Goal: Task Accomplishment & Management: Manage account settings

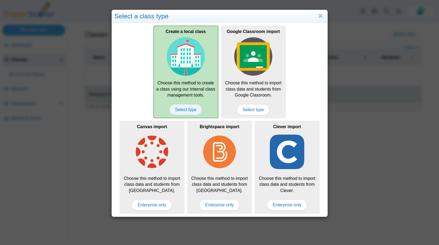
click at [192, 110] on span "Select type" at bounding box center [185, 109] width 33 height 11
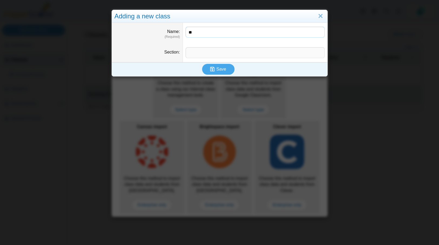
type input "*"
drag, startPoint x: 210, startPoint y: 32, endPoint x: 144, endPoint y: 21, distance: 66.8
click at [145, 21] on div "Adding a new class Name (Required) ******** Section Save" at bounding box center [219, 43] width 216 height 67
type input "********"
click at [202, 55] on input "Section" at bounding box center [254, 52] width 139 height 11
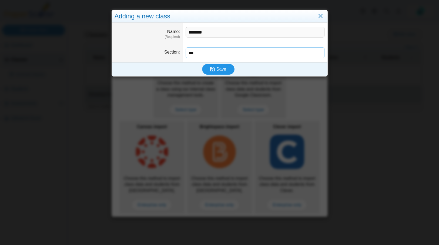
type input "***"
click at [221, 68] on span "Save" at bounding box center [221, 69] width 10 height 5
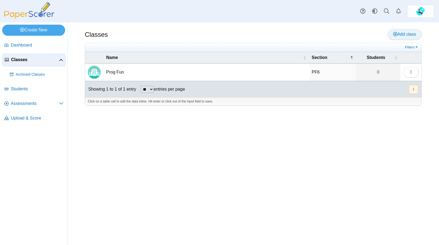
click at [408, 33] on span "Add class" at bounding box center [404, 34] width 23 height 5
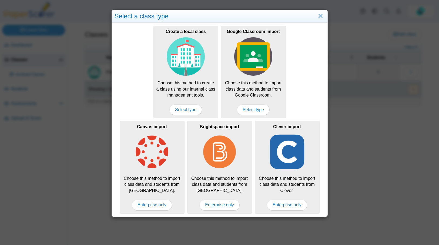
click at [390, 172] on div "Select a class type Create a local class Choose this method to create a class u…" at bounding box center [219, 122] width 439 height 245
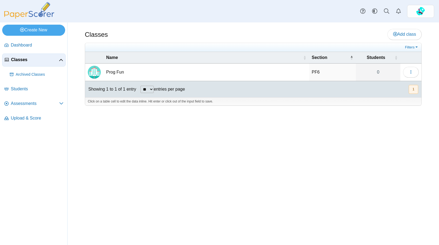
click at [130, 71] on td "Prog Fun" at bounding box center [205, 72] width 205 height 18
click at [410, 72] on icon "button" at bounding box center [410, 72] width 4 height 4
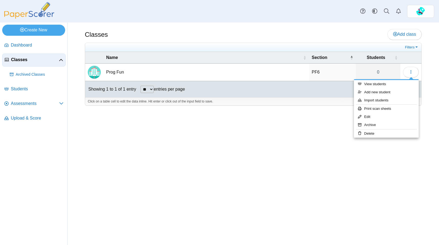
click at [291, 143] on div "Classes Add class Filters PF6 0" at bounding box center [252, 133] width 371 height 222
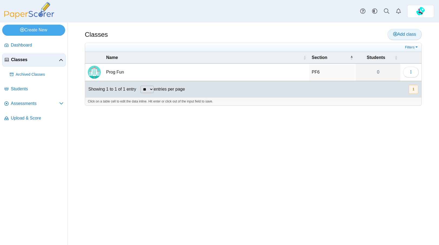
click at [400, 34] on span "Add class" at bounding box center [404, 34] width 23 height 5
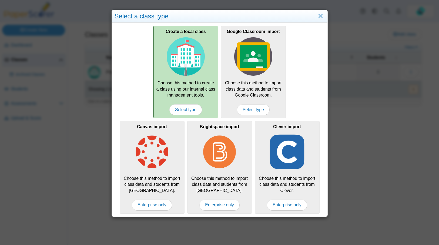
click at [189, 101] on div "Create a local class Choose this method to create a class using our internal cl…" at bounding box center [185, 72] width 65 height 92
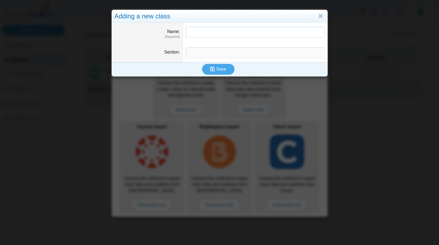
click at [194, 34] on input "Name" at bounding box center [254, 32] width 139 height 11
type input "********"
click at [226, 52] on input "Section" at bounding box center [254, 52] width 139 height 11
type input "***"
click at [223, 70] on span "Save" at bounding box center [221, 69] width 10 height 5
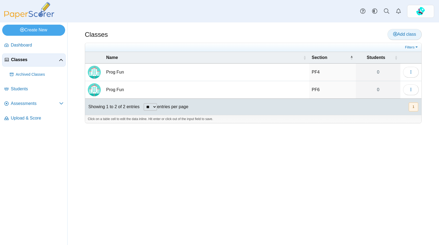
click at [406, 35] on span "Add class" at bounding box center [404, 34] width 23 height 5
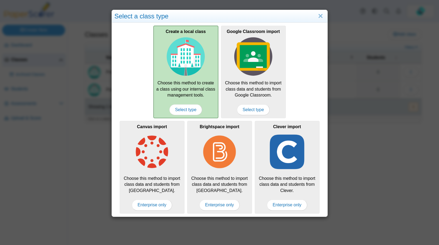
click at [189, 72] on img at bounding box center [186, 56] width 38 height 38
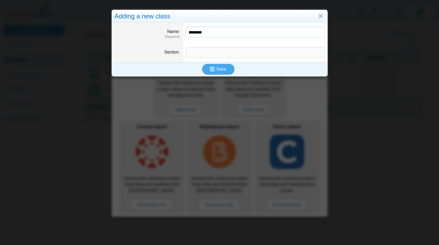
type input "********"
click at [196, 51] on input "Section" at bounding box center [254, 52] width 139 height 11
type input "***"
click at [212, 69] on icon "submit" at bounding box center [212, 68] width 5 height 5
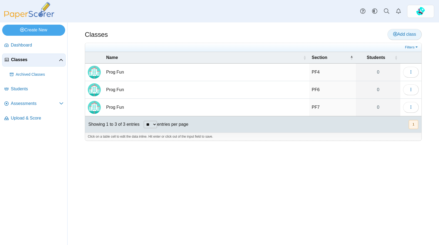
click at [407, 34] on span "Add class" at bounding box center [404, 34] width 23 height 5
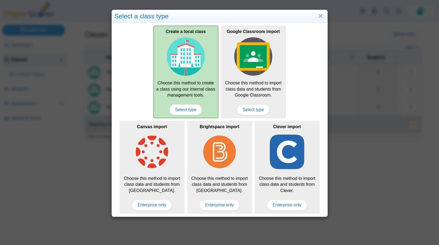
click at [180, 81] on div "Create a local class Choose this method to create a class using our internal cl…" at bounding box center [185, 72] width 65 height 92
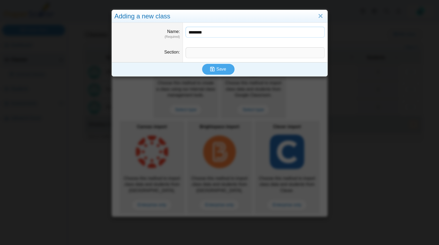
type input "********"
click at [203, 55] on input "Section" at bounding box center [254, 52] width 139 height 11
type input "***"
click at [224, 69] on span "Save" at bounding box center [221, 69] width 10 height 5
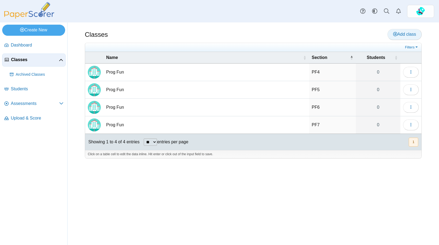
click at [404, 35] on span "Add class" at bounding box center [404, 34] width 23 height 5
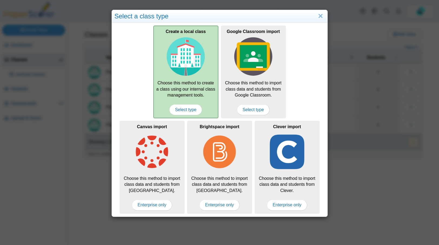
click at [186, 79] on div "Create a local class Choose this method to create a class using our internal cl…" at bounding box center [185, 72] width 65 height 92
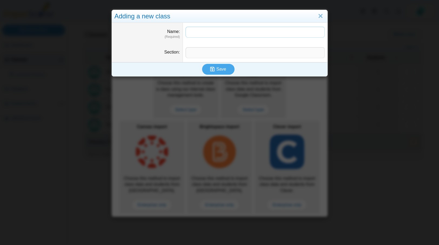
click at [195, 31] on input "Name" at bounding box center [254, 32] width 139 height 11
type input "********"
click at [214, 53] on input "Section" at bounding box center [254, 52] width 139 height 11
type input "***"
click at [224, 70] on span "Save" at bounding box center [221, 69] width 10 height 5
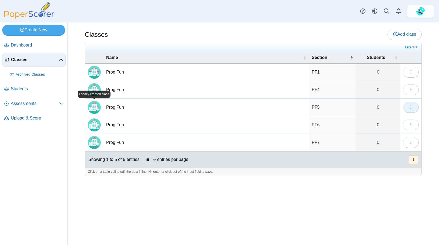
click at [413, 104] on button "button" at bounding box center [411, 107] width 16 height 11
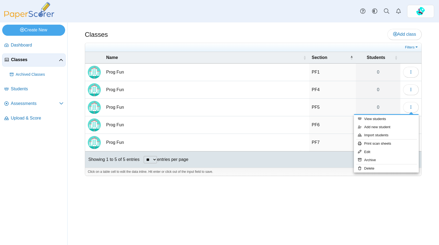
click at [229, 204] on div "Classes Add class Filters PF1 0" at bounding box center [252, 133] width 371 height 222
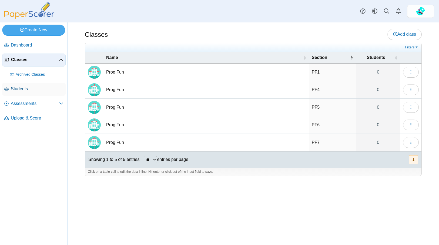
click at [28, 91] on span "Students" at bounding box center [37, 89] width 53 height 6
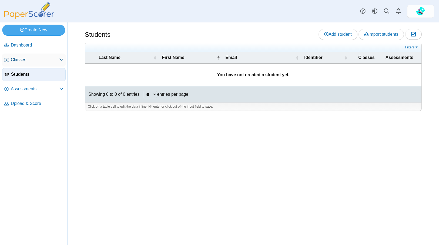
click at [25, 59] on span "Classes" at bounding box center [35, 60] width 48 height 6
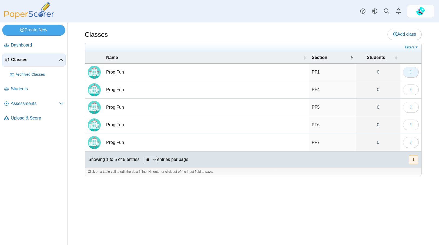
click at [411, 70] on icon "button" at bounding box center [410, 72] width 4 height 4
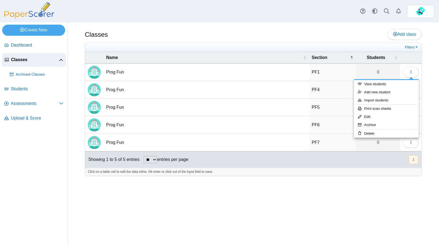
click at [241, 72] on td "Prog Fun" at bounding box center [205, 72] width 205 height 18
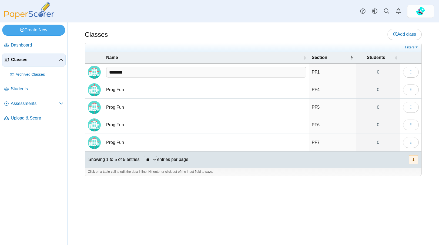
click at [94, 73] on img "Locally created class" at bounding box center [94, 72] width 13 height 13
click at [184, 36] on div "Classes Add class" at bounding box center [253, 35] width 337 height 12
click at [27, 90] on span "Students" at bounding box center [37, 89] width 53 height 6
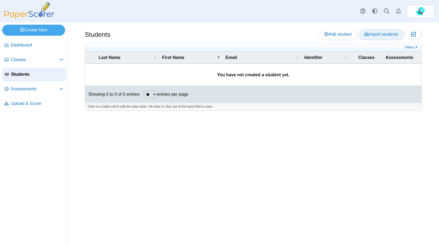
click at [385, 34] on span "Import students" at bounding box center [381, 34] width 34 height 5
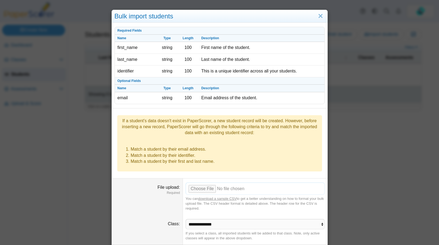
scroll to position [6, 0]
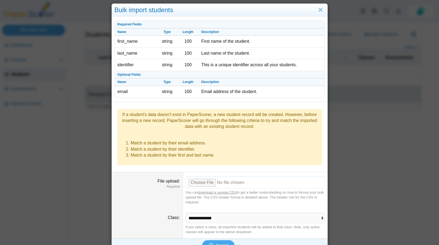
drag, startPoint x: 197, startPoint y: 172, endPoint x: 251, endPoint y: 175, distance: 53.9
click at [264, 172] on dd "You can download a sample CSV to get a better understanding on how to format yo…" at bounding box center [255, 190] width 144 height 36
click at [217, 190] on link "download a sample CSV" at bounding box center [217, 192] width 38 height 4
drag, startPoint x: 197, startPoint y: 171, endPoint x: 274, endPoint y: 164, distance: 77.3
click at [259, 172] on dd "You can download a sample CSV to get a better understanding on how to format yo…" at bounding box center [255, 190] width 144 height 36
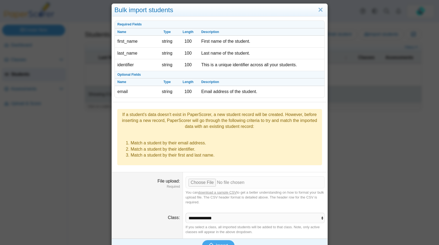
click at [365, 167] on div "Bulk import students Required Fields Name Type Length Description first_name st…" at bounding box center [219, 122] width 439 height 245
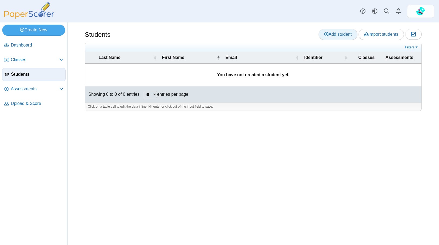
click at [342, 34] on span "Add student" at bounding box center [337, 34] width 27 height 5
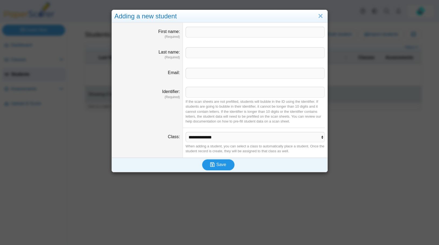
click at [226, 166] on span "Save" at bounding box center [221, 164] width 10 height 5
click at [319, 15] on link "Close" at bounding box center [320, 16] width 8 height 9
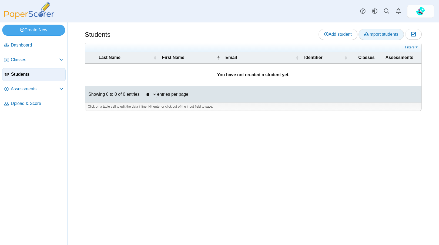
click at [377, 33] on span "Import students" at bounding box center [381, 34] width 34 height 5
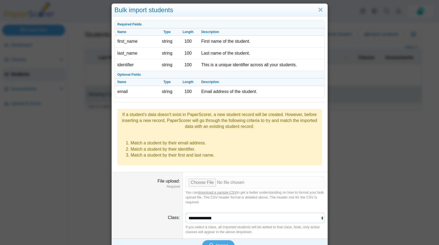
click at [224, 212] on select "**********" at bounding box center [254, 217] width 139 height 10
select select "**********"
click at [185, 212] on select "**********" at bounding box center [254, 217] width 139 height 10
click at [219, 212] on select "**********" at bounding box center [254, 217] width 139 height 10
click at [185, 212] on select "**********" at bounding box center [254, 217] width 139 height 10
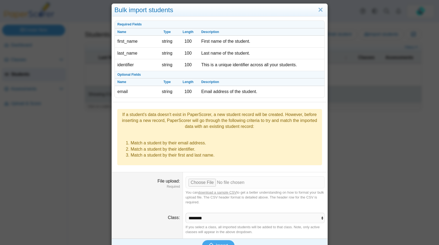
click at [213, 213] on dd "**********" at bounding box center [255, 223] width 144 height 30
click at [213, 212] on select "**********" at bounding box center [254, 217] width 139 height 10
click at [185, 212] on select "**********" at bounding box center [254, 217] width 139 height 10
click at [321, 8] on link "Close" at bounding box center [320, 9] width 8 height 9
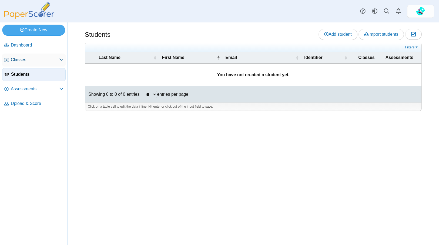
click at [18, 56] on link "Classes" at bounding box center [33, 59] width 63 height 13
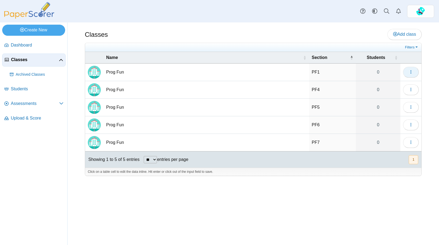
click at [411, 73] on icon "button" at bounding box center [410, 72] width 4 height 4
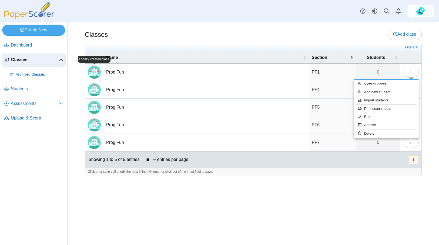
click at [94, 72] on img "Locally created class" at bounding box center [94, 72] width 13 height 13
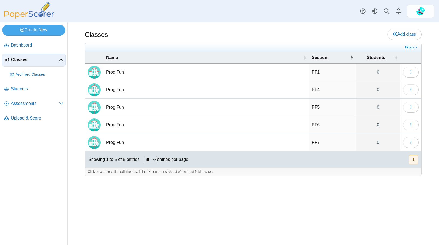
click at [121, 73] on td "Prog Fun" at bounding box center [205, 72] width 205 height 18
click at [93, 76] on img "Locally created class" at bounding box center [94, 72] width 13 height 13
click at [414, 72] on button "button" at bounding box center [411, 72] width 16 height 11
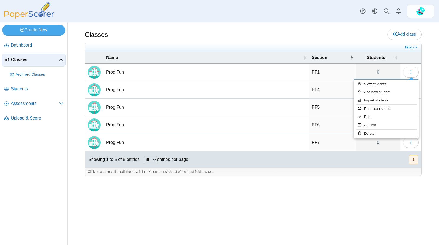
click at [298, 185] on div "Classes Add class Filters PF1 0" at bounding box center [252, 133] width 371 height 222
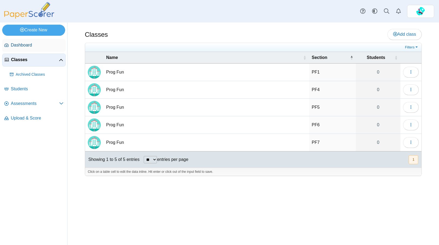
click at [28, 42] on span "Dashboard" at bounding box center [37, 45] width 53 height 6
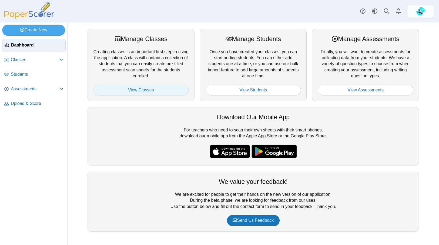
click at [160, 90] on link "View Classes" at bounding box center [141, 89] width 96 height 11
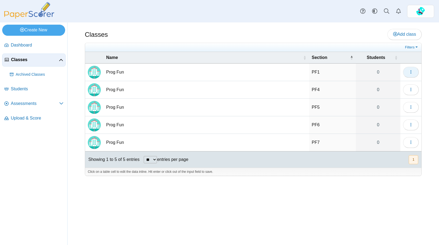
click at [412, 73] on span "button" at bounding box center [410, 72] width 4 height 5
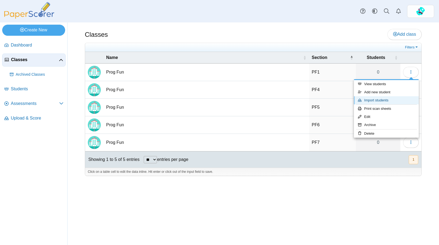
click at [380, 100] on link "Import students" at bounding box center [386, 100] width 65 height 8
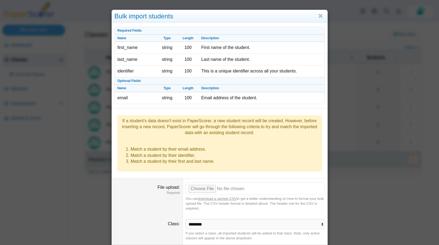
scroll to position [6, 0]
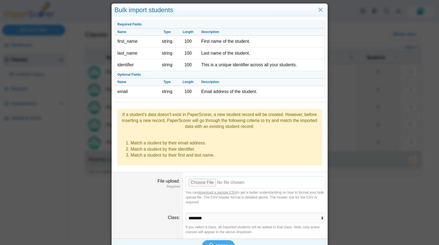
click at [196, 176] on input "File upload" at bounding box center [254, 182] width 139 height 12
click at [220, 243] on span "Import" at bounding box center [222, 245] width 12 height 5
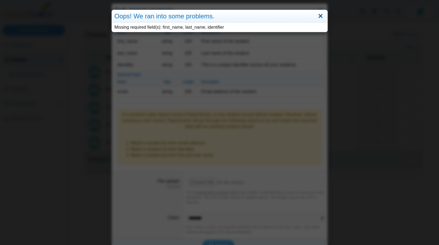
click at [318, 16] on link "Close" at bounding box center [320, 16] width 8 height 9
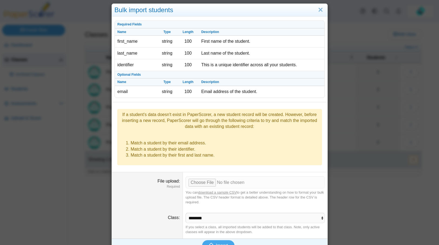
click at [224, 190] on link "download a sample CSV" at bounding box center [217, 192] width 38 height 4
click at [201, 176] on input "File upload" at bounding box center [254, 182] width 139 height 12
type input "**********"
click at [224, 243] on span "Import" at bounding box center [222, 245] width 12 height 5
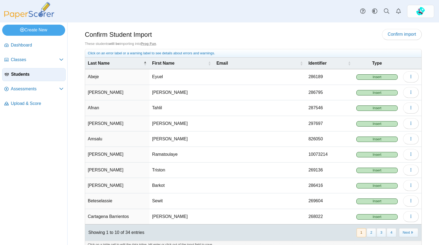
click at [391, 76] on span "Insert" at bounding box center [376, 76] width 41 height 5
click at [391, 75] on span "Insert" at bounding box center [376, 76] width 41 height 5
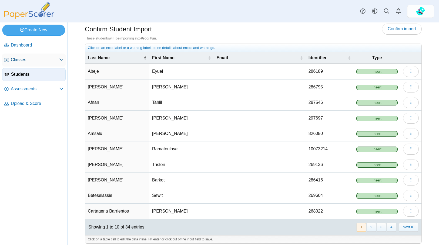
click at [21, 62] on span "Classes" at bounding box center [35, 60] width 48 height 6
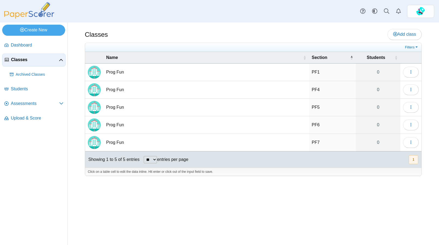
click at [115, 90] on td "Prog Fun" at bounding box center [205, 90] width 205 height 18
click at [412, 89] on icon "button" at bounding box center [410, 89] width 4 height 4
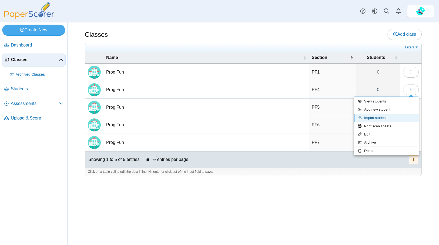
click at [387, 119] on link "Import students" at bounding box center [386, 118] width 65 height 8
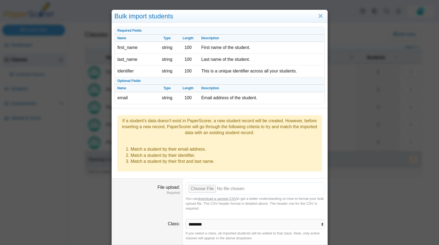
click at [207, 182] on input "File upload" at bounding box center [254, 188] width 139 height 12
type input "**********"
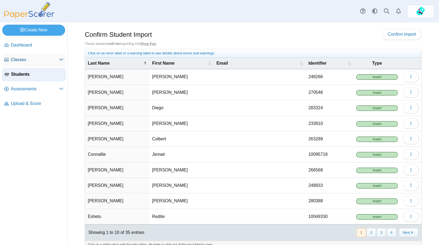
click at [24, 60] on span "Classes" at bounding box center [35, 60] width 48 height 6
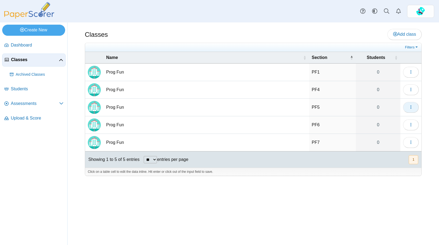
click at [411, 105] on icon "button" at bounding box center [410, 107] width 4 height 4
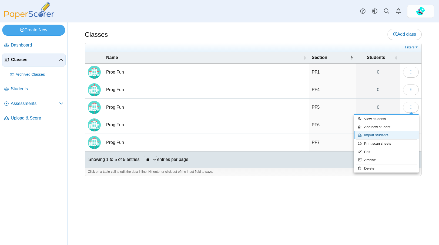
click at [391, 135] on link "Import students" at bounding box center [386, 135] width 65 height 8
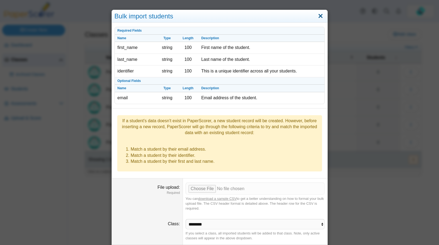
click at [319, 13] on link "Close" at bounding box center [320, 16] width 8 height 9
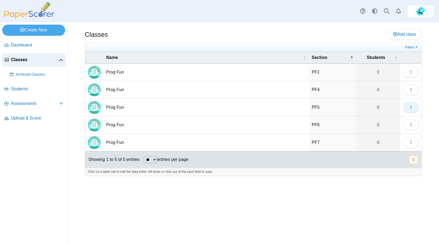
click at [409, 105] on icon "button" at bounding box center [410, 107] width 4 height 4
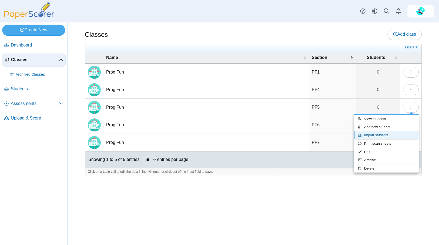
click at [391, 135] on link "Import students" at bounding box center [386, 135] width 65 height 8
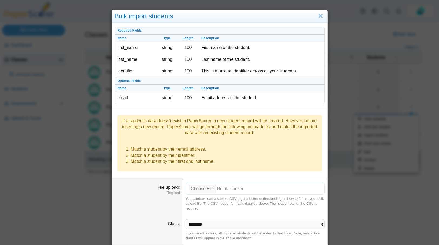
click at [201, 182] on input "File upload" at bounding box center [254, 188] width 139 height 12
type input "**********"
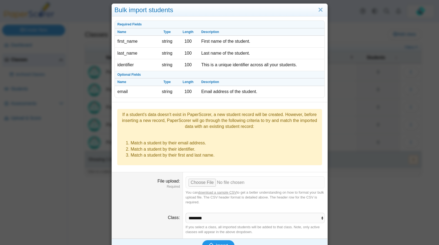
click at [225, 243] on span "Import" at bounding box center [222, 245] width 12 height 5
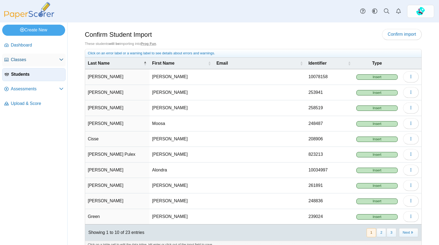
click at [24, 59] on span "Classes" at bounding box center [35, 60] width 48 height 6
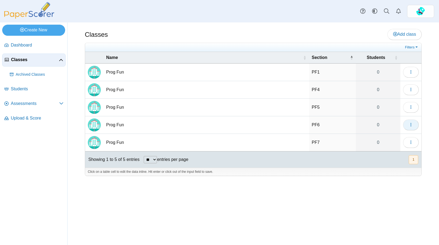
click at [413, 124] on button "button" at bounding box center [411, 124] width 16 height 11
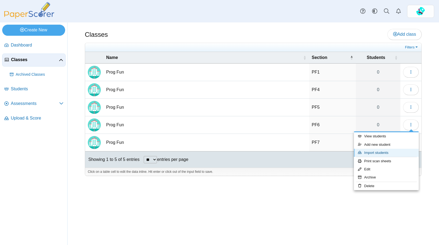
click at [385, 152] on link "Import students" at bounding box center [386, 152] width 65 height 8
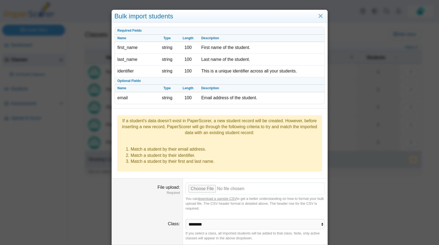
click at [200, 182] on input "File upload" at bounding box center [254, 188] width 139 height 12
click at [202, 182] on input "File upload" at bounding box center [254, 188] width 139 height 12
type input "**********"
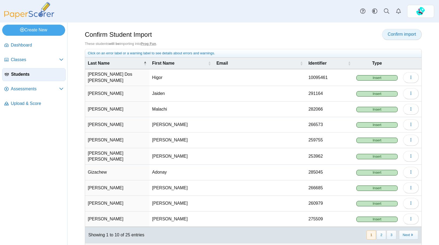
click at [405, 32] on span "Confirm import" at bounding box center [401, 34] width 28 height 5
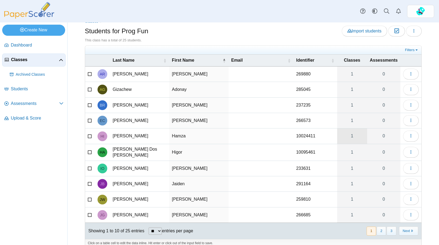
scroll to position [12, 0]
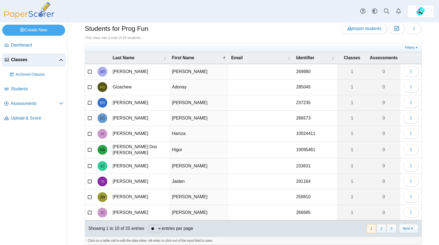
click at [17, 60] on span "Classes" at bounding box center [35, 60] width 48 height 6
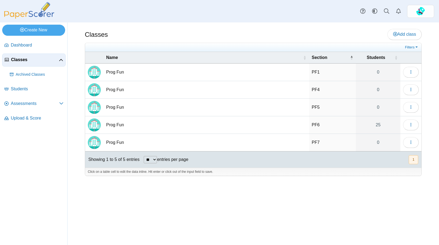
click at [114, 104] on td "Prog Fun" at bounding box center [205, 108] width 205 height 18
click at [409, 109] on button "button" at bounding box center [411, 107] width 16 height 11
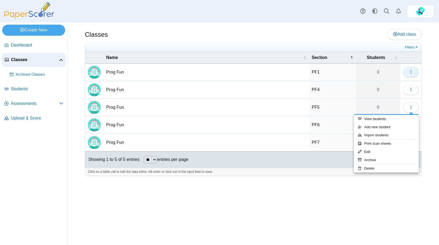
click at [409, 70] on icon "button" at bounding box center [410, 72] width 4 height 4
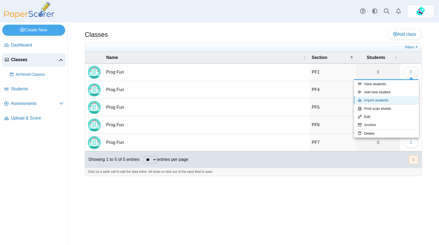
click at [392, 100] on link "Import students" at bounding box center [386, 100] width 65 height 8
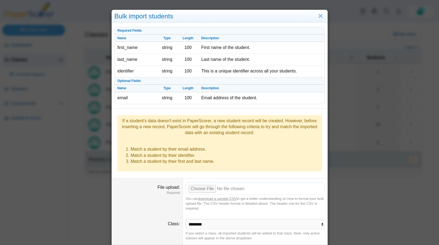
click at [209, 182] on input "File upload" at bounding box center [254, 188] width 139 height 12
type input "**********"
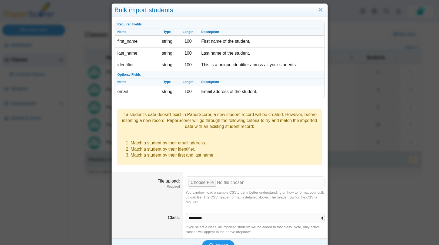
click at [220, 243] on span "Import" at bounding box center [222, 245] width 12 height 5
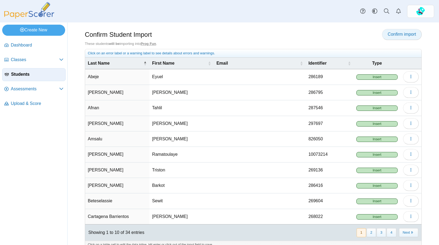
click at [404, 34] on span "Confirm import" at bounding box center [401, 34] width 28 height 5
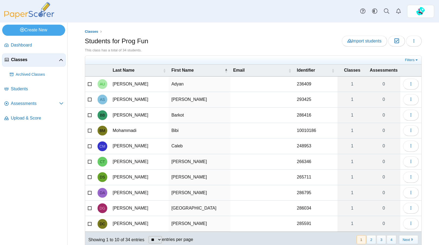
click at [19, 58] on span "Classes" at bounding box center [35, 60] width 48 height 6
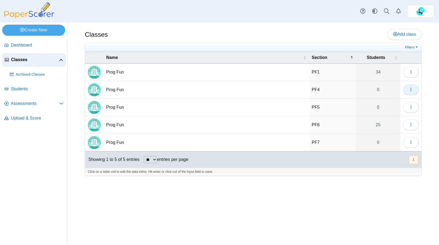
click at [411, 89] on icon "button" at bounding box center [410, 89] width 4 height 4
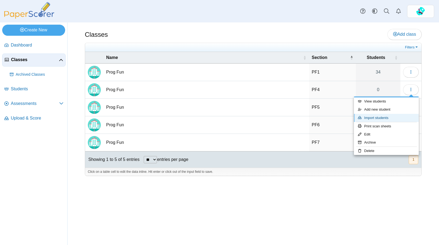
click at [387, 116] on link "Import students" at bounding box center [386, 118] width 65 height 8
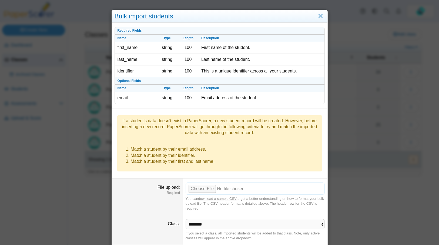
click at [202, 182] on input "File upload" at bounding box center [254, 188] width 139 height 12
type input "**********"
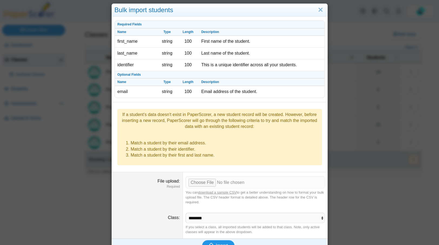
click at [220, 243] on span "Import" at bounding box center [222, 245] width 12 height 5
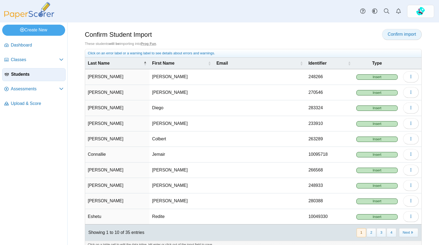
click at [401, 33] on span "Confirm import" at bounding box center [401, 34] width 28 height 5
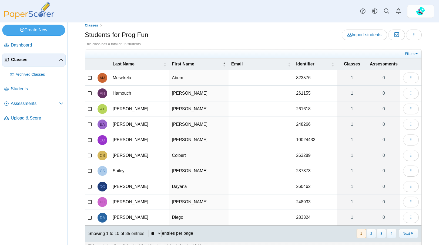
scroll to position [12, 0]
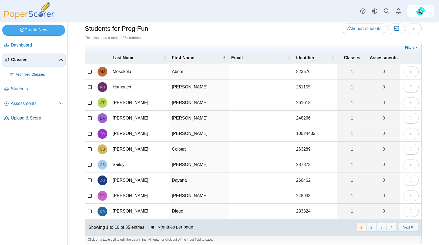
click at [15, 61] on span "Classes" at bounding box center [35, 60] width 48 height 6
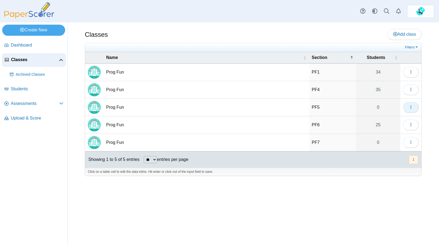
click at [411, 106] on use "button" at bounding box center [410, 107] width 1 height 4
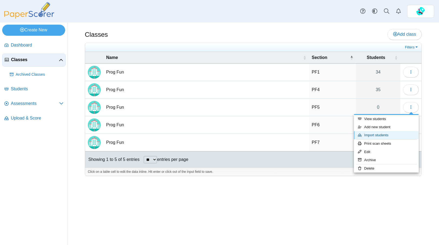
click at [390, 135] on link "Import students" at bounding box center [386, 135] width 65 height 8
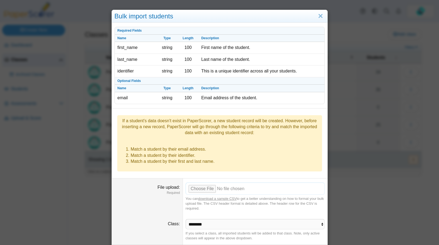
click at [204, 182] on input "File upload" at bounding box center [254, 188] width 139 height 12
type input "**********"
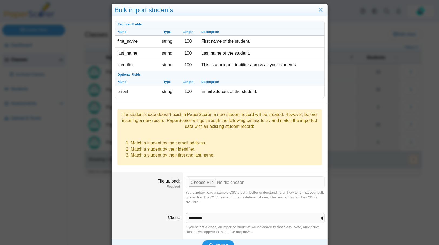
click at [217, 243] on span "Import" at bounding box center [222, 245] width 12 height 5
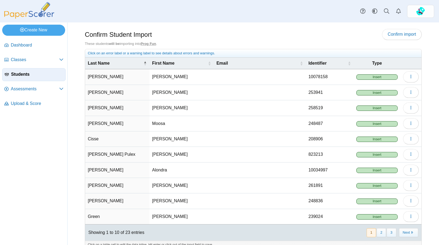
scroll to position [5, 0]
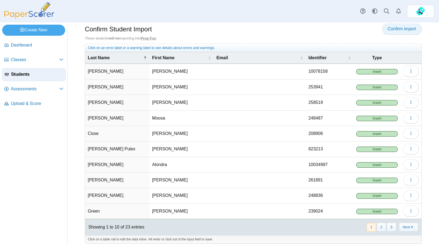
click at [405, 27] on span "Confirm import" at bounding box center [401, 28] width 28 height 5
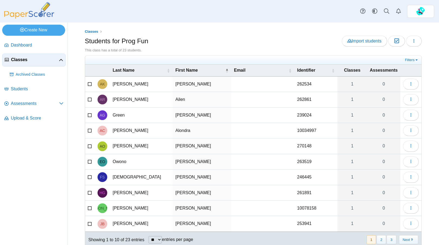
click at [17, 60] on span "Classes" at bounding box center [35, 60] width 48 height 6
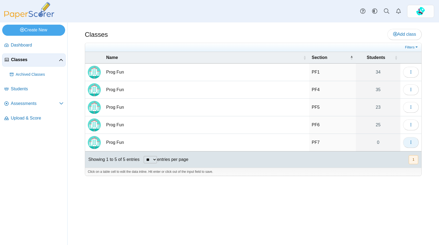
click at [411, 142] on icon "button" at bounding box center [410, 142] width 4 height 4
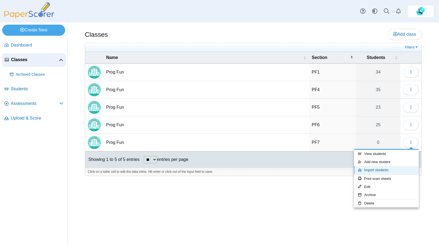
click at [384, 171] on link "Import students" at bounding box center [386, 170] width 65 height 8
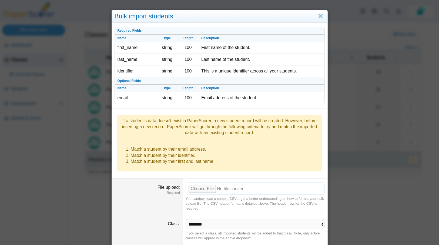
click at [202, 182] on input "File upload" at bounding box center [254, 188] width 139 height 12
type input "**********"
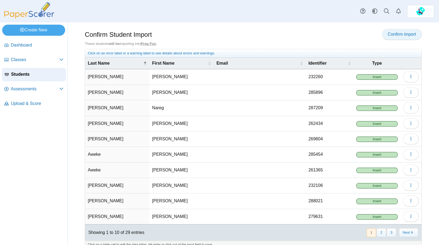
click at [398, 37] on link "Confirm import" at bounding box center [402, 34] width 40 height 11
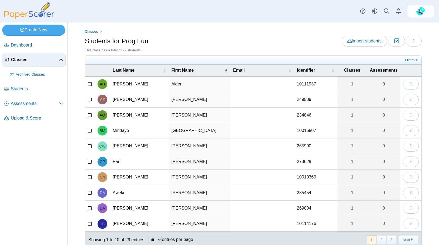
scroll to position [12, 0]
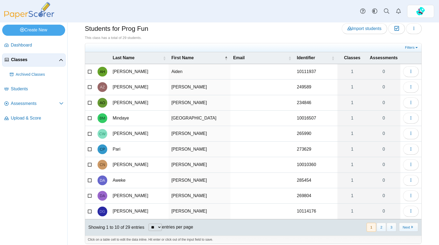
click at [18, 61] on span "Classes" at bounding box center [35, 60] width 48 height 6
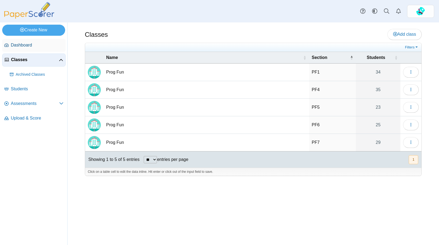
click at [22, 46] on span "Dashboard" at bounding box center [37, 45] width 53 height 6
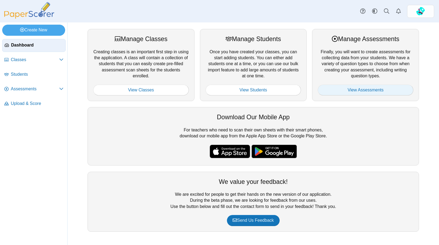
click at [379, 90] on link "View Assessments" at bounding box center [365, 89] width 96 height 11
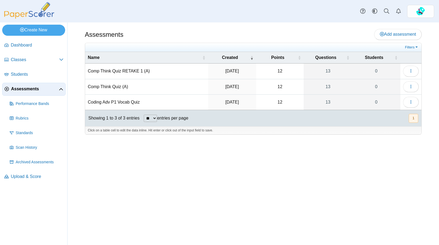
click at [110, 84] on td "Comp Think Quiz (A)" at bounding box center [146, 86] width 123 height 15
click at [412, 87] on icon "button" at bounding box center [410, 86] width 4 height 4
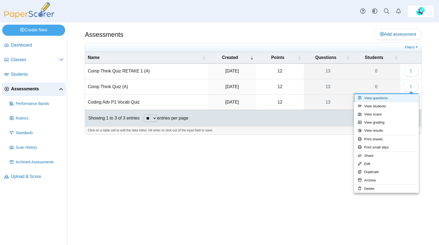
click at [384, 96] on link "View questions" at bounding box center [386, 98] width 65 height 8
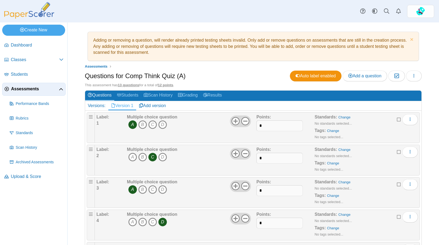
click at [116, 106] on link "Version 1" at bounding box center [122, 105] width 28 height 9
click at [166, 96] on link "Scan History" at bounding box center [158, 95] width 34 height 10
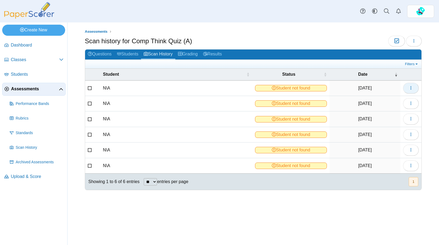
click at [411, 86] on icon "button" at bounding box center [410, 88] width 4 height 4
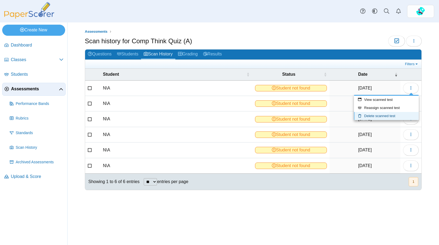
click at [397, 114] on link "Delete scanned test" at bounding box center [386, 116] width 65 height 8
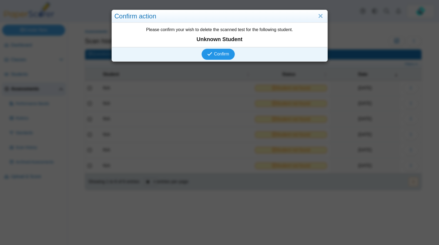
click at [209, 52] on icon "submit" at bounding box center [209, 53] width 5 height 5
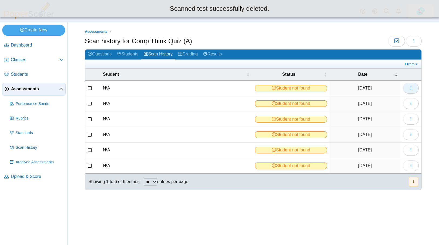
click at [412, 86] on icon "button" at bounding box center [410, 88] width 4 height 4
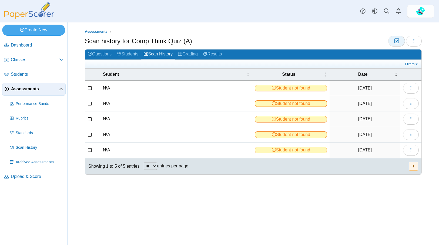
click at [398, 39] on icon "button" at bounding box center [396, 41] width 5 height 5
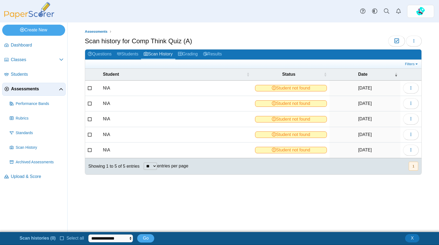
click at [62, 238] on icon at bounding box center [62, 237] width 4 height 4
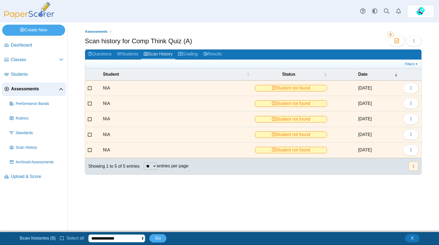
click at [123, 235] on select "**********" at bounding box center [116, 238] width 57 height 8
select select "********"
click at [88, 234] on select "**********" at bounding box center [116, 238] width 57 height 8
click at [410, 87] on use "button" at bounding box center [410, 88] width 1 height 4
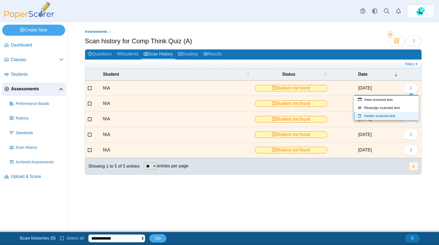
click at [392, 117] on link "Delete scanned test" at bounding box center [386, 116] width 65 height 8
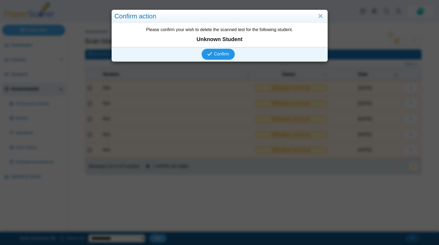
click at [211, 51] on icon "submit" at bounding box center [209, 53] width 5 height 5
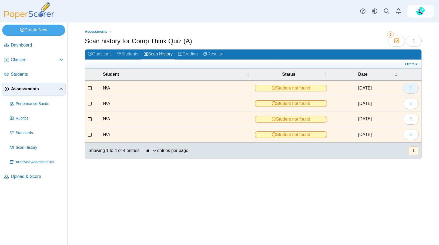
click at [412, 90] on button "button" at bounding box center [411, 88] width 16 height 11
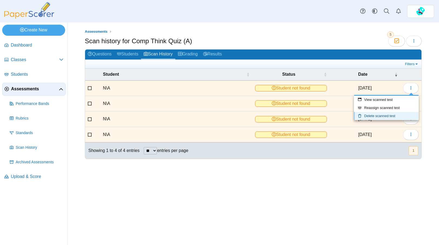
click at [395, 116] on link "Delete scanned test" at bounding box center [386, 116] width 65 height 8
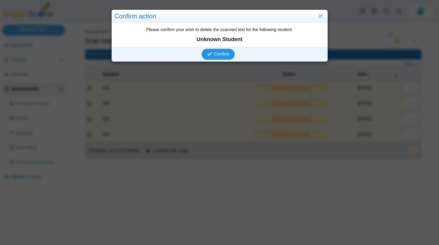
click at [219, 53] on span "Confirm" at bounding box center [221, 54] width 15 height 5
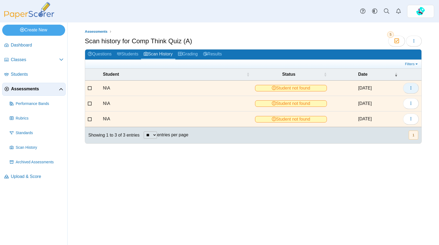
click at [412, 86] on icon "button" at bounding box center [410, 88] width 4 height 4
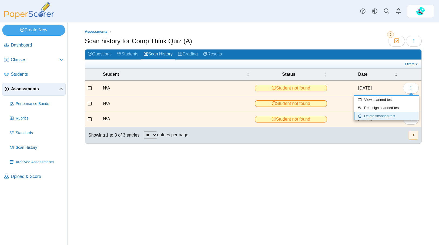
click at [394, 113] on link "Delete scanned test" at bounding box center [386, 116] width 65 height 8
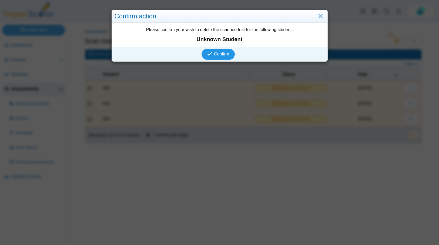
click at [223, 55] on span "Confirm" at bounding box center [221, 54] width 15 height 5
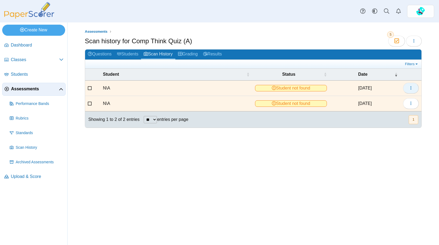
click at [412, 87] on icon "button" at bounding box center [410, 88] width 4 height 4
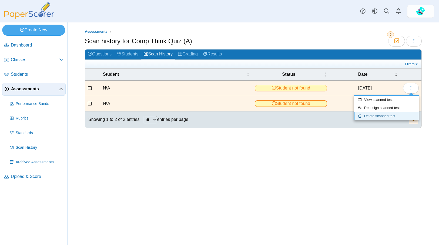
click at [370, 113] on link "Delete scanned test" at bounding box center [386, 116] width 65 height 8
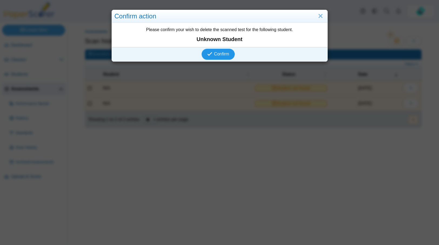
click at [219, 53] on span "Confirm" at bounding box center [221, 54] width 15 height 5
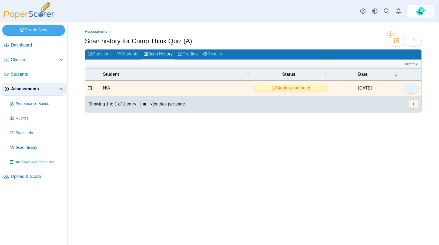
click at [409, 86] on icon "button" at bounding box center [410, 88] width 4 height 4
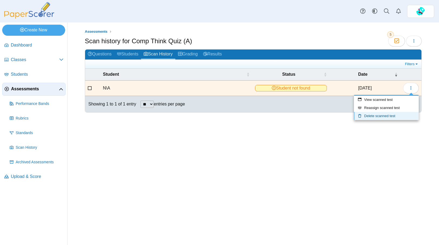
click at [389, 116] on link "Delete scanned test" at bounding box center [386, 116] width 65 height 8
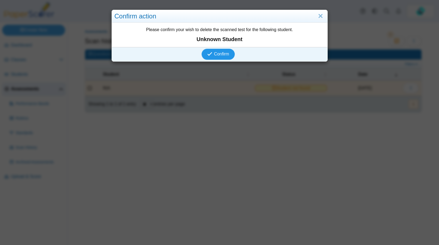
click at [222, 52] on span "Confirm" at bounding box center [221, 54] width 15 height 5
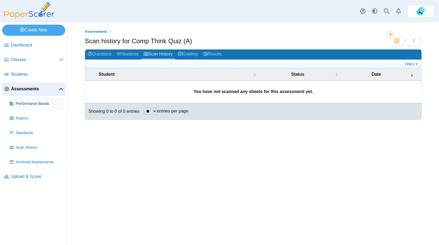
click at [34, 104] on span "Performance Bands" at bounding box center [40, 103] width 48 height 5
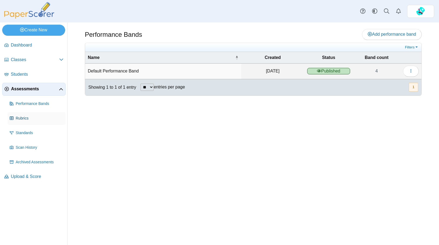
click at [22, 116] on span "Rubrics" at bounding box center [40, 118] width 48 height 5
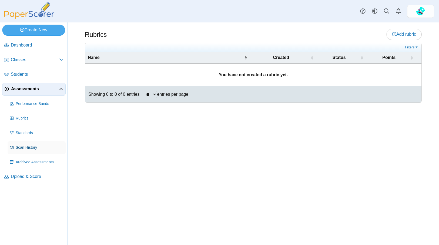
click at [37, 145] on span "Scan History" at bounding box center [40, 147] width 48 height 5
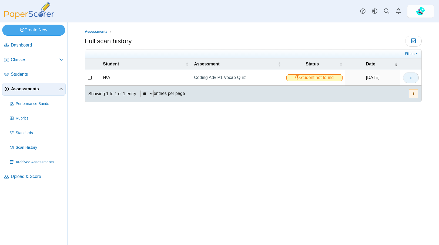
click at [408, 78] on button "button" at bounding box center [411, 77] width 16 height 11
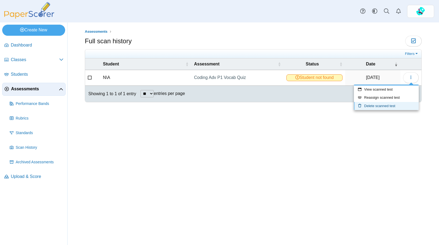
click at [385, 106] on link "Delete scanned test" at bounding box center [386, 106] width 65 height 8
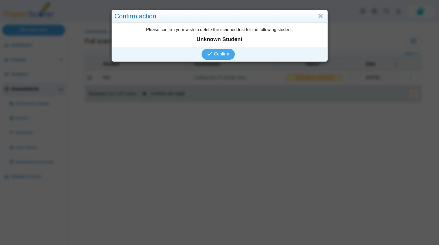
click at [217, 46] on div "Please confirm your wish to delete the scanned test for the following student. …" at bounding box center [219, 35] width 215 height 24
click at [217, 52] on span "Confirm" at bounding box center [221, 54] width 15 height 5
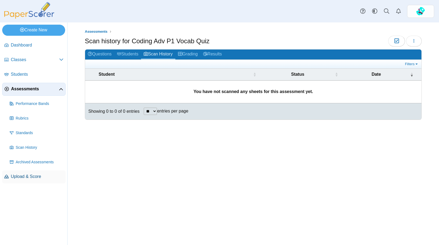
click at [33, 177] on span "Upload & Score" at bounding box center [37, 176] width 53 height 6
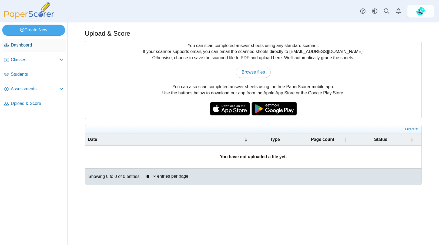
click at [34, 44] on span "Dashboard" at bounding box center [37, 45] width 53 height 6
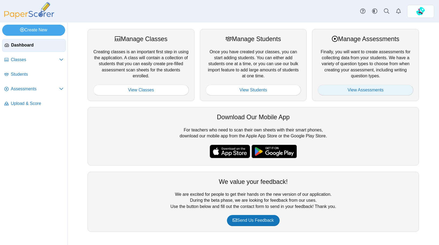
click at [379, 90] on link "View Assessments" at bounding box center [365, 89] width 96 height 11
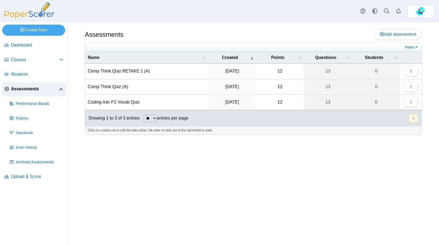
click at [103, 85] on td "Comp Think Quiz (A)" at bounding box center [146, 86] width 123 height 15
click at [412, 87] on span "button" at bounding box center [410, 86] width 4 height 5
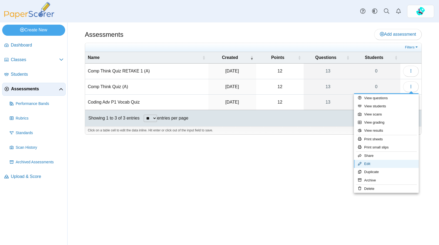
click at [390, 165] on link "Edit" at bounding box center [386, 164] width 65 height 8
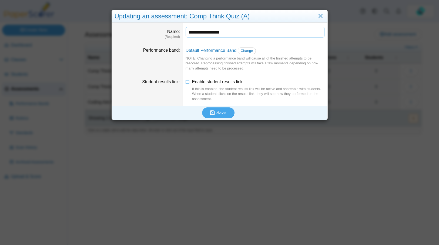
click at [235, 32] on input "**********" at bounding box center [254, 32] width 139 height 11
click at [214, 32] on input "**********" at bounding box center [254, 32] width 139 height 11
click at [240, 33] on input "**********" at bounding box center [254, 32] width 139 height 11
type input "**********"
click at [188, 81] on icon at bounding box center [187, 81] width 4 height 4
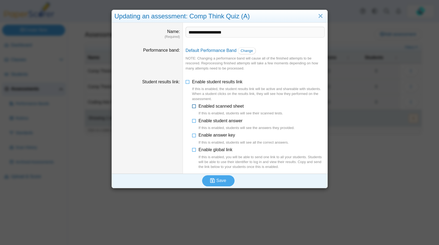
click at [192, 105] on icon at bounding box center [194, 105] width 4 height 4
click at [194, 120] on icon at bounding box center [194, 120] width 4 height 4
click at [194, 149] on icon at bounding box center [194, 149] width 4 height 4
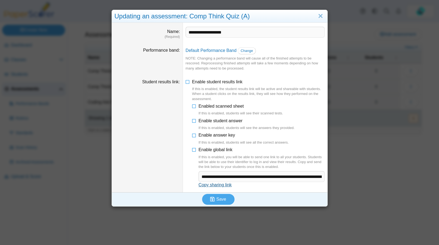
click at [220, 185] on link "Copy sharing link" at bounding box center [214, 184] width 33 height 5
type textarea "**********"
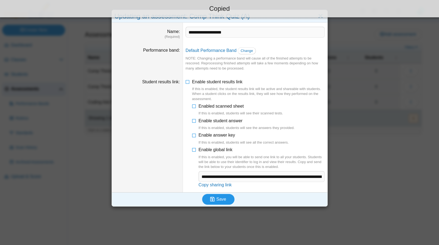
click at [222, 199] on span "Save" at bounding box center [221, 199] width 10 height 5
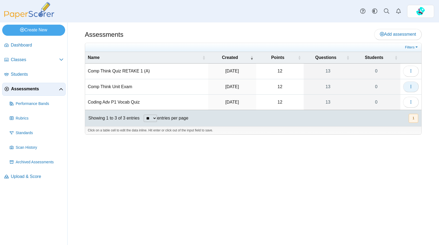
click at [410, 86] on use "button" at bounding box center [410, 86] width 1 height 4
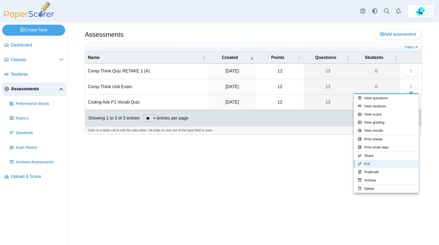
click at [379, 163] on link "Edit" at bounding box center [386, 164] width 65 height 8
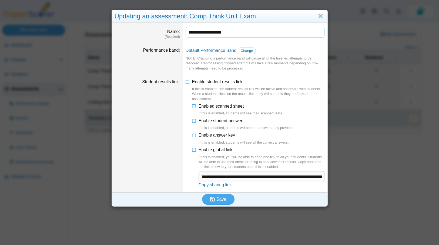
click at [246, 31] on input "**********" at bounding box center [254, 32] width 139 height 11
type input "**********"
click at [217, 199] on span "Save" at bounding box center [221, 199] width 10 height 5
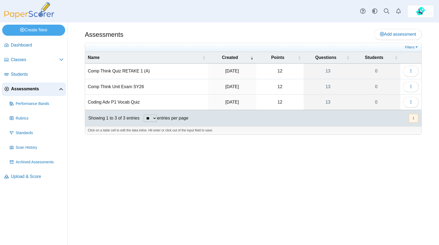
click at [117, 85] on td "Comp Think Unit Exam SY26" at bounding box center [146, 86] width 123 height 15
click at [410, 87] on use "button" at bounding box center [410, 86] width 1 height 4
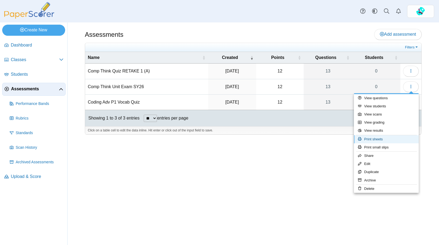
click at [384, 140] on link "Print sheets" at bounding box center [386, 139] width 65 height 8
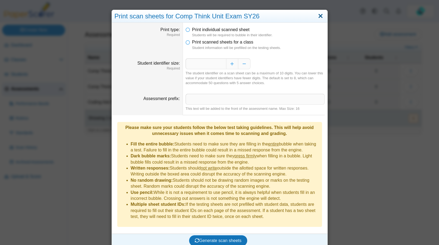
click at [319, 15] on link "Close" at bounding box center [320, 16] width 8 height 9
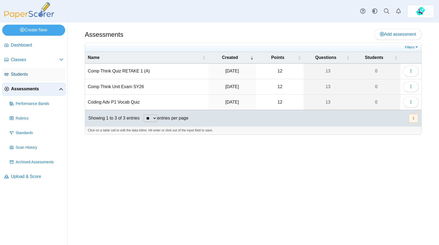
click at [18, 74] on span "Students" at bounding box center [37, 74] width 53 height 6
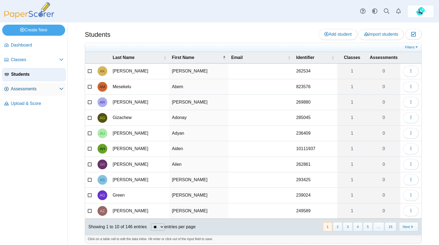
click at [36, 92] on link "Assessments" at bounding box center [33, 89] width 63 height 13
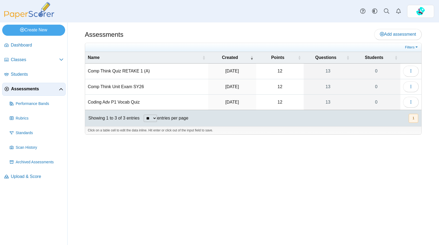
click at [140, 82] on td "Comp Think Unit Exam SY26" at bounding box center [146, 86] width 123 height 15
click at [91, 179] on div "Assessments Add assessment 12 0" at bounding box center [252, 133] width 371 height 222
click at [39, 147] on span "Scan History" at bounding box center [40, 147] width 48 height 5
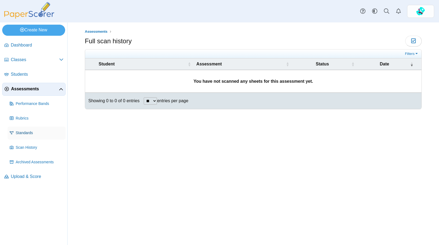
click at [19, 134] on span "Standards" at bounding box center [40, 132] width 48 height 5
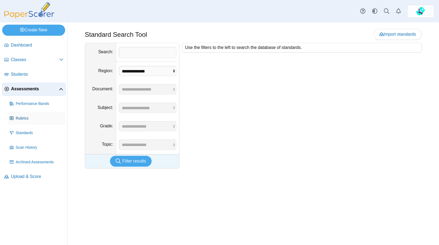
click at [19, 120] on span "Rubrics" at bounding box center [40, 118] width 48 height 5
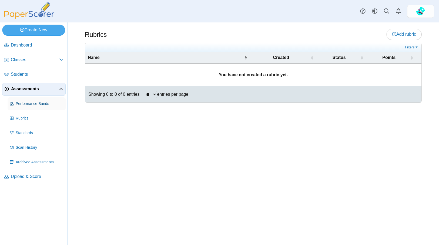
click at [31, 102] on span "Performance Bands" at bounding box center [40, 103] width 48 height 5
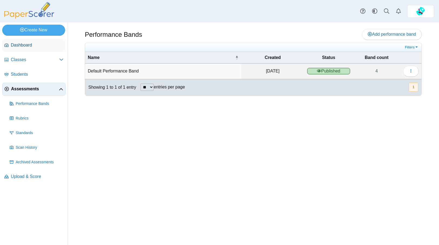
click at [27, 43] on span "Dashboard" at bounding box center [37, 45] width 53 height 6
